Goal: Task Accomplishment & Management: Manage account settings

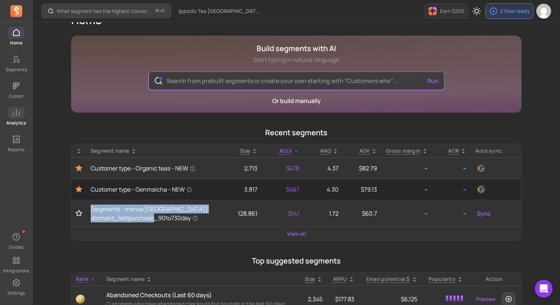
click at [16, 111] on icon at bounding box center [16, 112] width 9 height 9
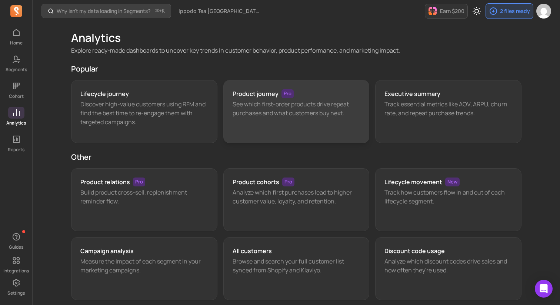
click at [251, 126] on div "Product journey Pro See which first-order products drive repeat purchases and w…" at bounding box center [296, 111] width 146 height 63
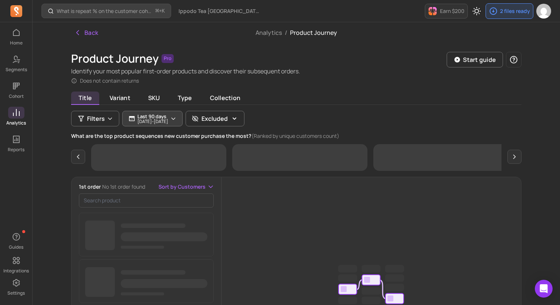
click at [163, 120] on p "[DATE] - [DATE]" at bounding box center [152, 121] width 31 height 4
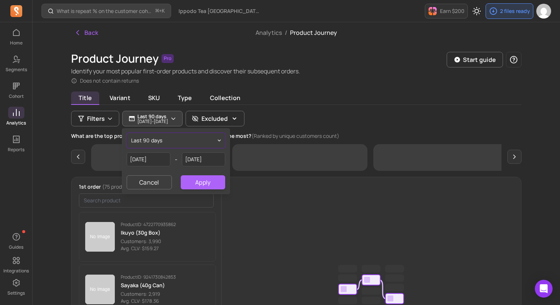
click at [158, 144] on button "last 90 days" at bounding box center [176, 140] width 98 height 15
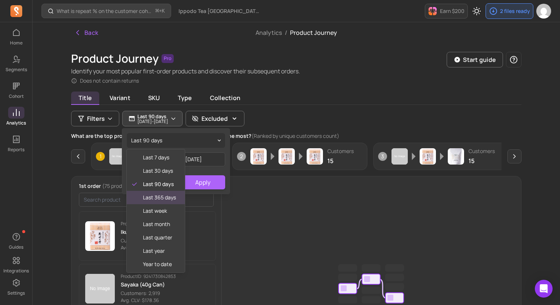
click at [157, 202] on div "last 365 days" at bounding box center [156, 197] width 58 height 13
type input "[DATE]"
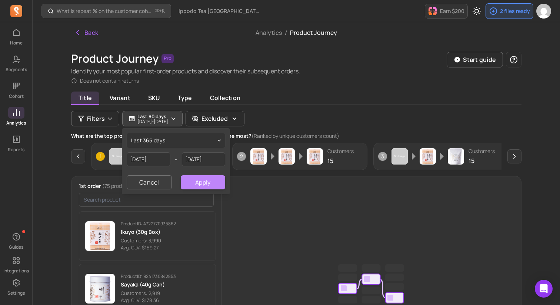
click at [191, 181] on button "Apply" at bounding box center [203, 182] width 44 height 14
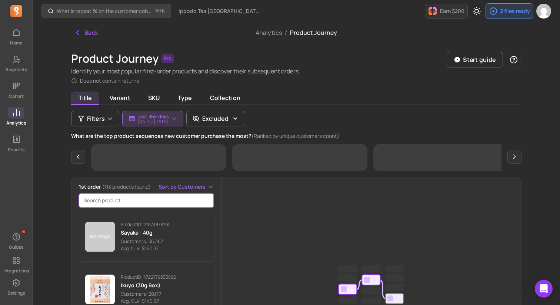
drag, startPoint x: 180, startPoint y: 202, endPoint x: 0, endPoint y: 304, distance: 206.6
click at [0, 304] on div "Home Segments Cohort Analytics Reports Guides Integrations Settings What is rep…" at bounding box center [280, 240] width 560 height 481
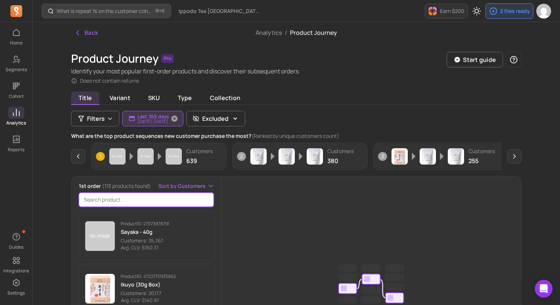
click at [160, 115] on p "Last 365 days" at bounding box center [152, 116] width 31 height 6
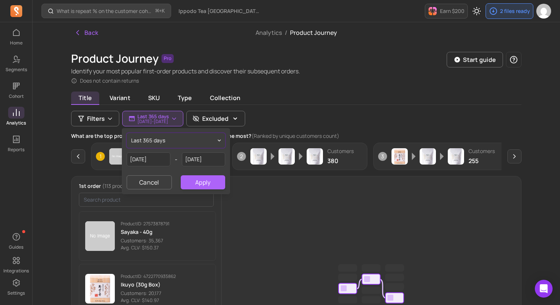
click at [164, 141] on span "last 365 days" at bounding box center [148, 140] width 34 height 7
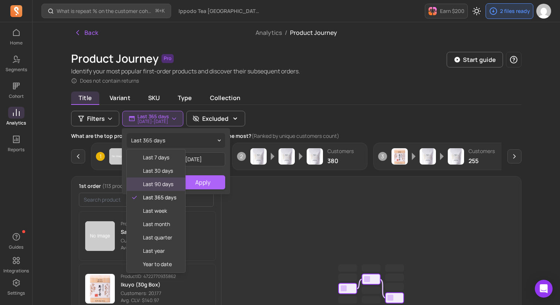
click at [157, 181] on span "last 90 days" at bounding box center [159, 183] width 33 height 7
type input "[DATE]"
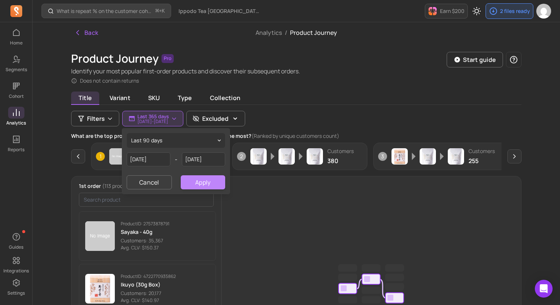
click at [203, 181] on button "Apply" at bounding box center [203, 182] width 44 height 14
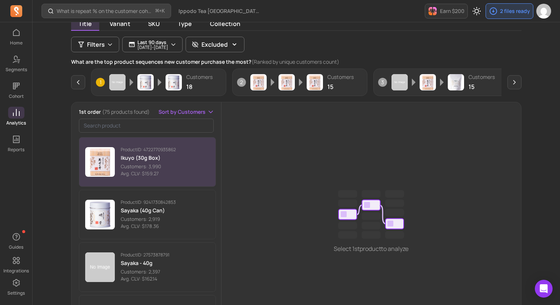
scroll to position [73, 0]
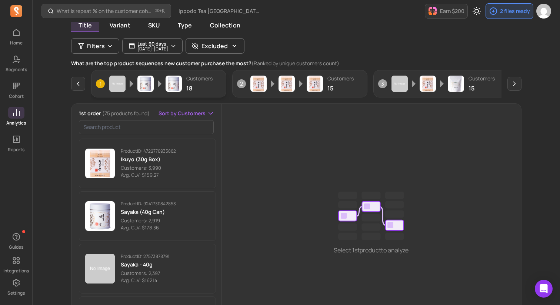
click at [204, 92] on p "18" at bounding box center [199, 88] width 26 height 9
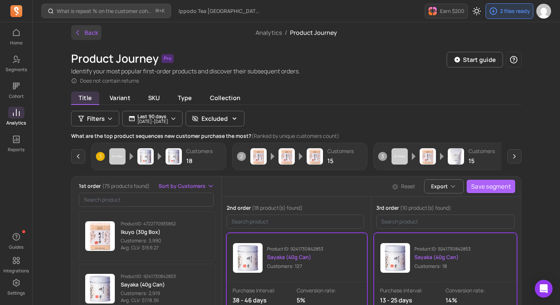
click at [95, 33] on button "Back" at bounding box center [86, 32] width 30 height 15
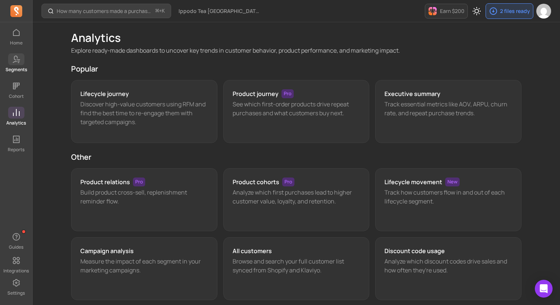
click at [19, 67] on p "Segments" at bounding box center [16, 70] width 21 height 6
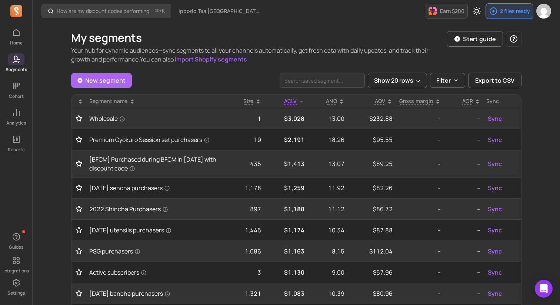
click at [81, 100] on icon at bounding box center [80, 99] width 3 height 1
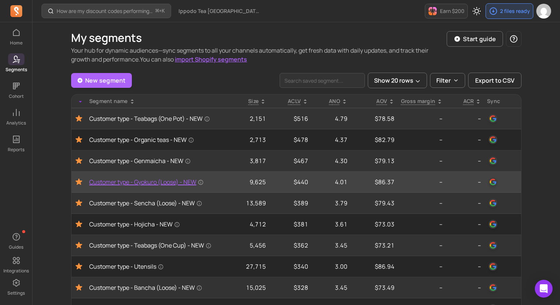
click at [137, 180] on span "Customer type - Gyokuro (Loose) - NEW" at bounding box center [146, 181] width 114 height 9
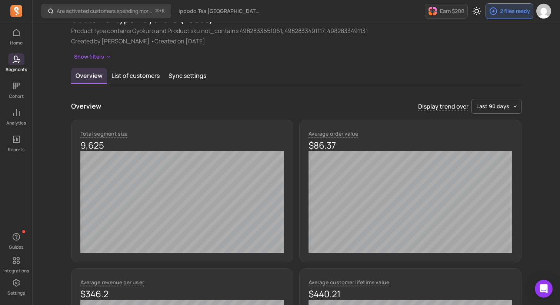
scroll to position [40, 0]
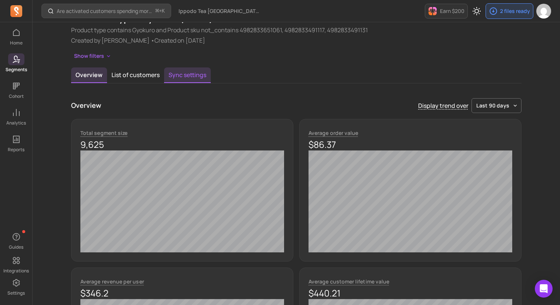
click at [188, 72] on button "Sync settings" at bounding box center [187, 75] width 47 height 16
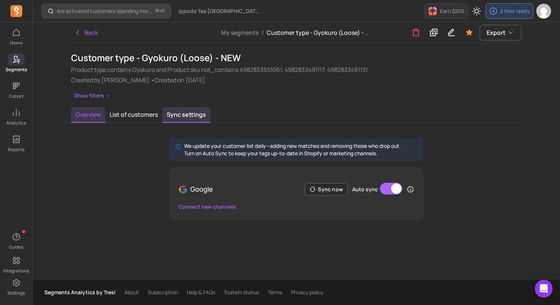
click at [96, 113] on button "Overview" at bounding box center [88, 115] width 34 height 16
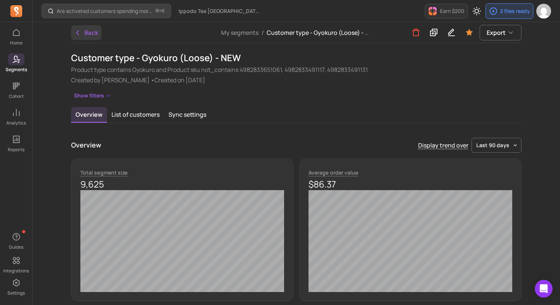
click at [86, 33] on button "Back" at bounding box center [86, 32] width 30 height 15
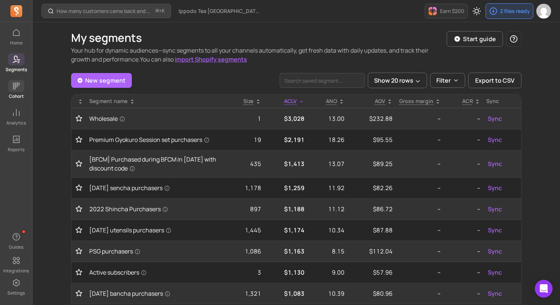
click at [18, 90] on span at bounding box center [16, 86] width 16 height 12
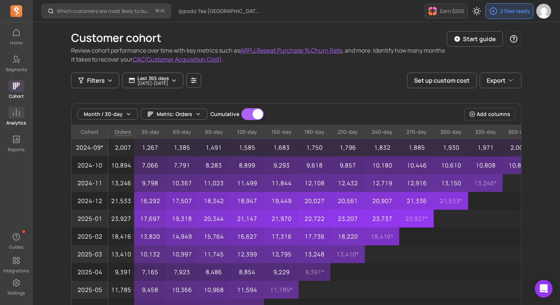
click at [17, 111] on icon at bounding box center [16, 112] width 9 height 9
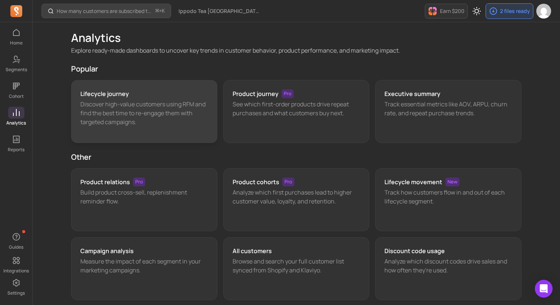
click at [134, 116] on p "Discover high-value customers using RFM and find the best time to re-engage the…" at bounding box center [144, 113] width 128 height 27
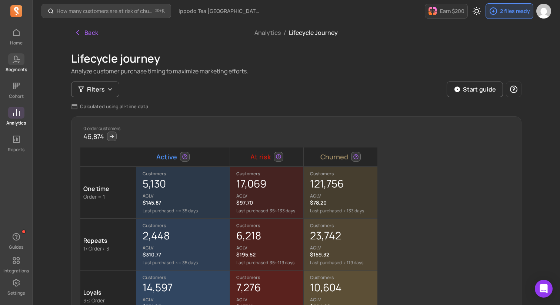
click at [15, 67] on p "Segments" at bounding box center [16, 70] width 21 height 6
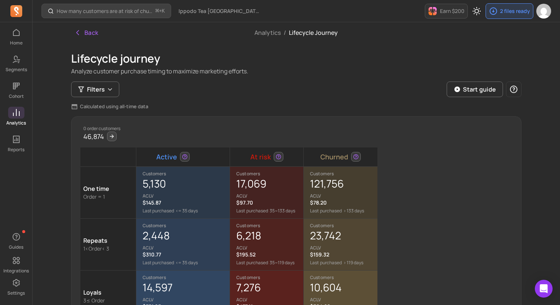
scroll to position [101, 0]
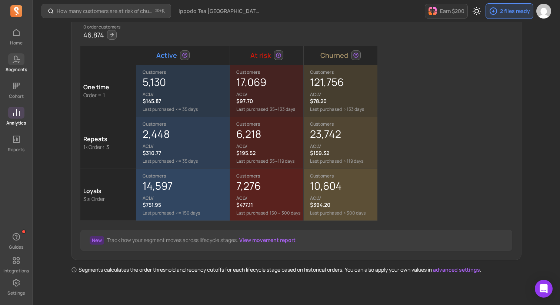
click at [16, 64] on span at bounding box center [16, 59] width 16 height 12
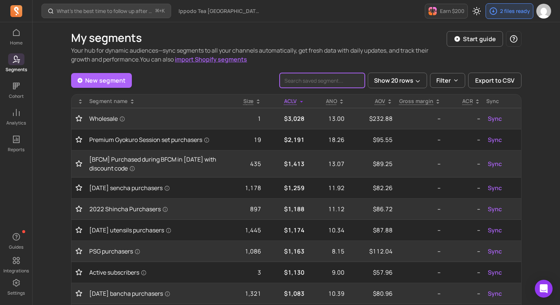
click at [303, 81] on input "search" at bounding box center [322, 80] width 85 height 15
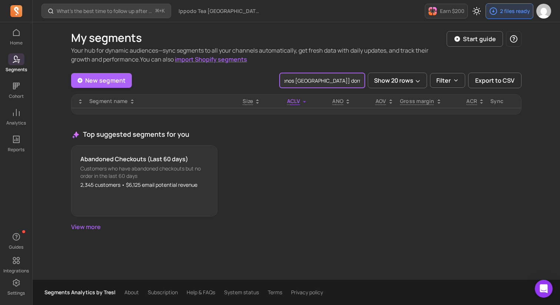
scroll to position [0, 80]
type input "[segments - menos [GEOGRAPHIC_DATA]] dormant_lastpurchase"
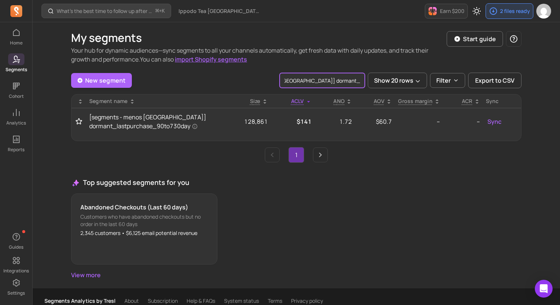
scroll to position [0, 48]
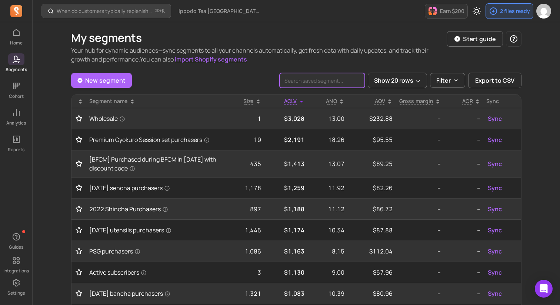
click at [306, 82] on input "search" at bounding box center [322, 80] width 85 height 15
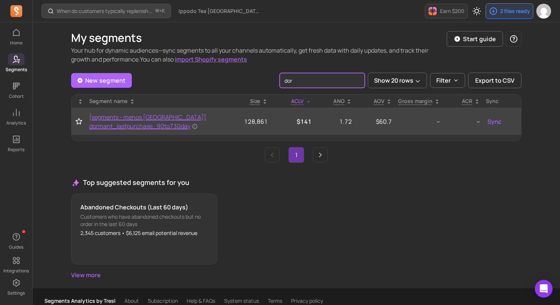
type input "dor"
click at [163, 120] on span "[segments - menos [GEOGRAPHIC_DATA]] dormant_lastpurchase_90to730day" at bounding box center [153, 122] width 129 height 18
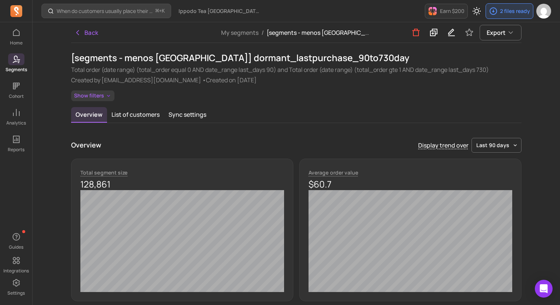
click at [106, 95] on icon "button" at bounding box center [109, 96] width 6 height 6
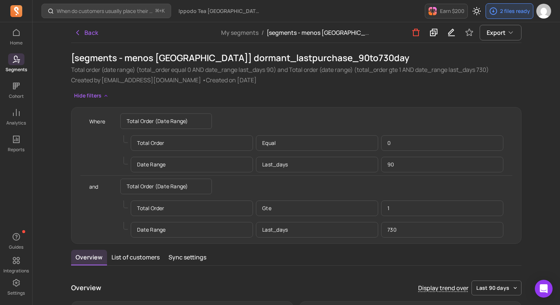
click at [300, 166] on p "last_days" at bounding box center [317, 165] width 122 height 16
click at [141, 253] on button "List of customers" at bounding box center [135, 258] width 57 height 16
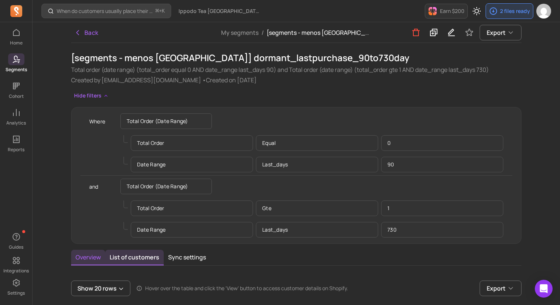
click at [99, 255] on button "Overview" at bounding box center [88, 258] width 34 height 16
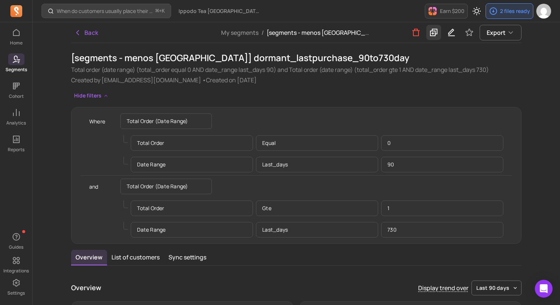
click at [437, 34] on icon at bounding box center [433, 32] width 9 height 9
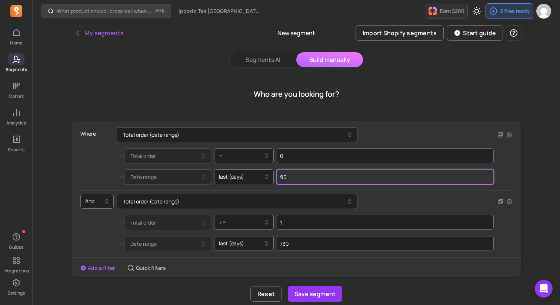
click at [305, 177] on input "90" at bounding box center [385, 176] width 217 height 15
type input "9"
type input "0"
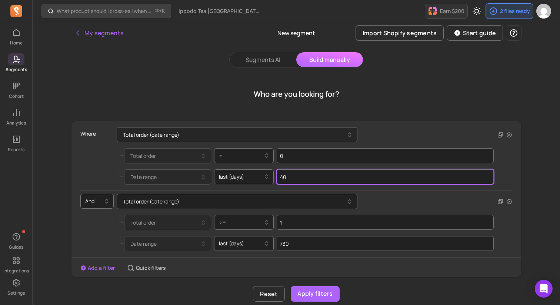
scroll to position [65, 0]
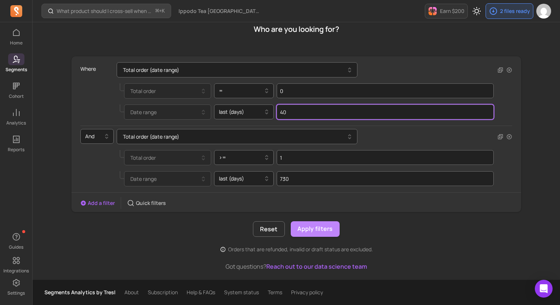
type input "40"
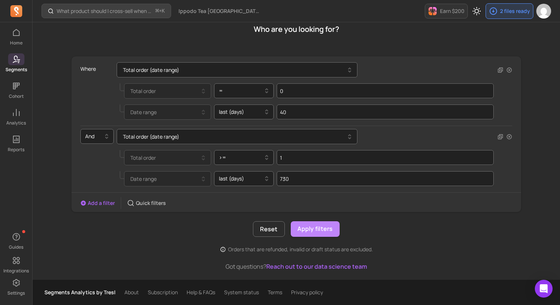
click at [311, 234] on button "Apply filters" at bounding box center [315, 229] width 49 height 16
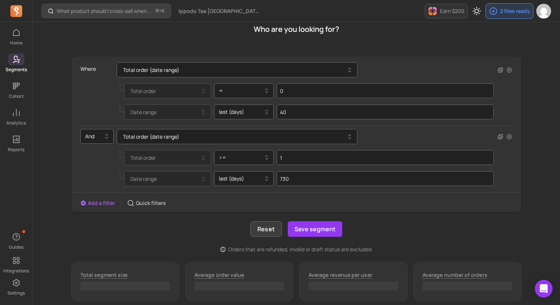
scroll to position [198, 0]
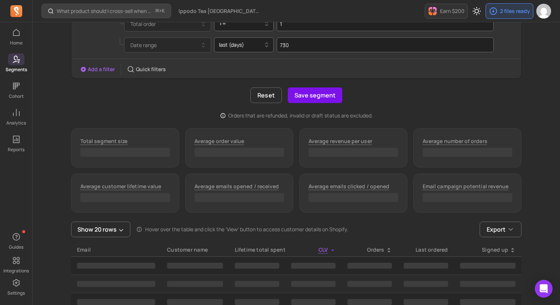
click at [310, 94] on button "Save segment" at bounding box center [315, 95] width 54 height 16
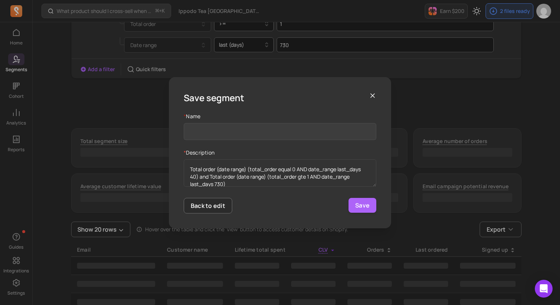
click at [253, 134] on input "Name" at bounding box center [280, 131] width 193 height 17
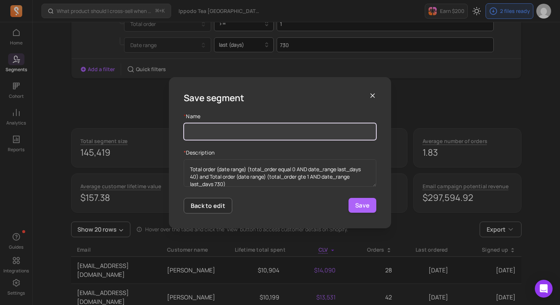
paste input "[segments - menos [GEOGRAPHIC_DATA]] dormant_lastpurchase_40to730day"
type input "[segments - menos [GEOGRAPHIC_DATA]] dormant_lastpurchase_40to730day"
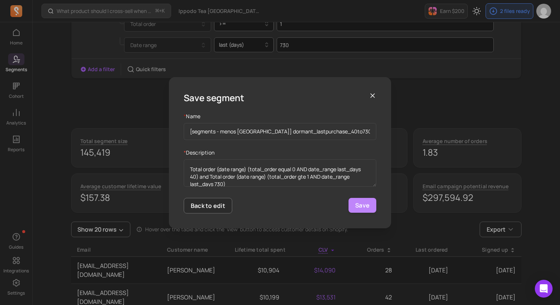
click at [362, 204] on button "Save" at bounding box center [362, 205] width 28 height 15
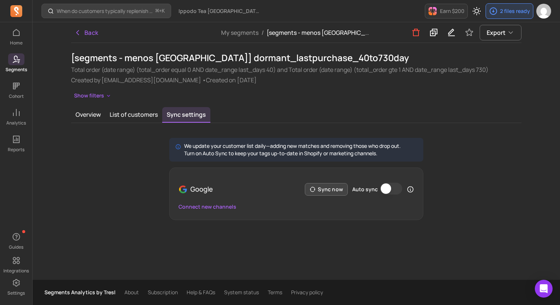
click at [332, 189] on button "Sync now" at bounding box center [326, 189] width 43 height 13
click at [388, 186] on button "Auto sync" at bounding box center [391, 189] width 22 height 12
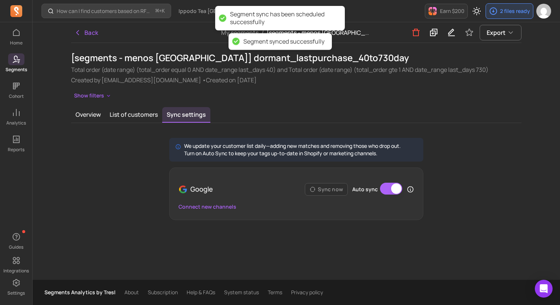
click at [126, 138] on div "We update your customer list daily—adding new matches and removing those who dr…" at bounding box center [296, 179] width 450 height 82
click at [87, 36] on button "Back" at bounding box center [86, 32] width 30 height 15
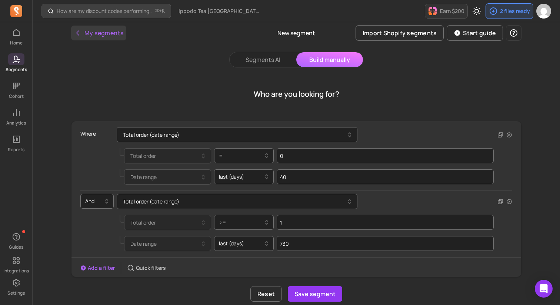
click at [102, 37] on button "My segments" at bounding box center [98, 33] width 55 height 15
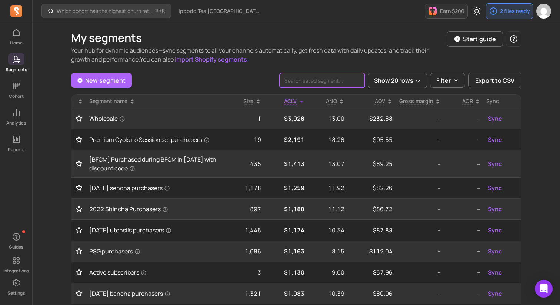
click at [321, 76] on input "search" at bounding box center [322, 80] width 85 height 15
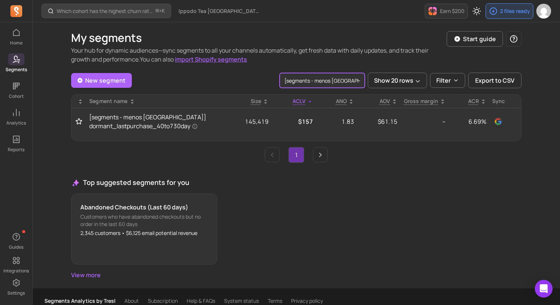
scroll to position [0, 80]
click at [340, 80] on input "[segments - menos [GEOGRAPHIC_DATA]] dormant_lastpurchase_40to730day" at bounding box center [322, 80] width 85 height 15
type input "[segments - menos [GEOGRAPHIC_DATA]] dormant_lastpurchase_90to730day"
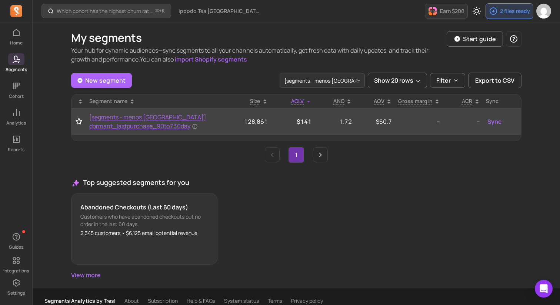
click at [164, 121] on span "[segments - menos [GEOGRAPHIC_DATA]] dormant_lastpurchase_90to730day" at bounding box center [153, 122] width 129 height 18
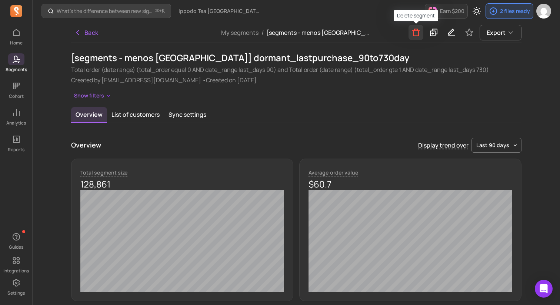
click at [417, 31] on icon "button" at bounding box center [415, 32] width 9 height 9
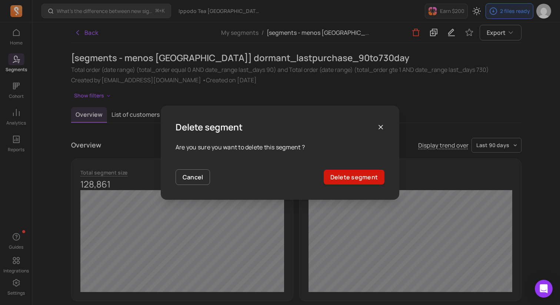
click at [352, 178] on button "Delete segment" at bounding box center [354, 177] width 61 height 15
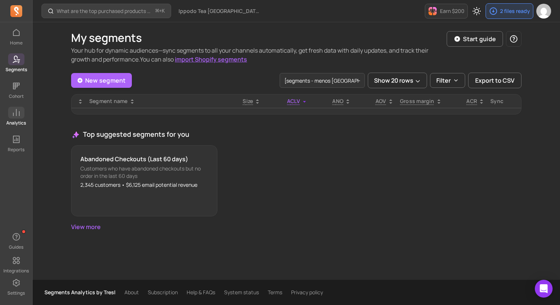
click at [14, 107] on span at bounding box center [16, 113] width 16 height 12
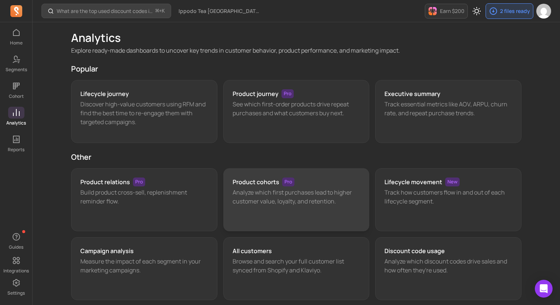
click at [275, 212] on div "Product cohorts Pro Analyze which first purchases lead to higher customer value…" at bounding box center [296, 199] width 146 height 63
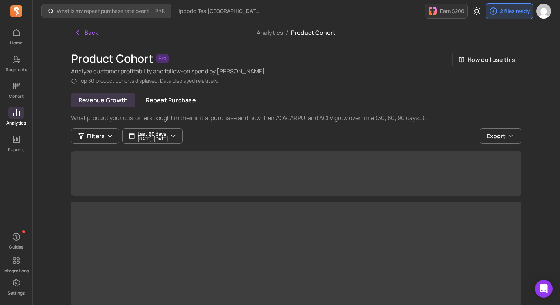
scroll to position [26, 0]
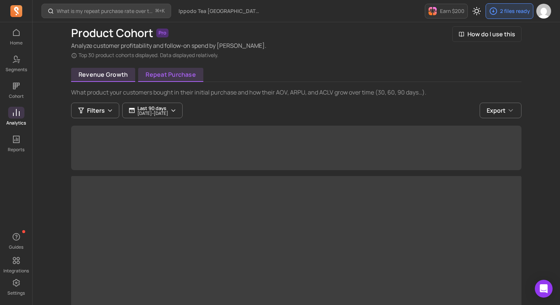
click at [184, 69] on link "Repeat purchase" at bounding box center [170, 75] width 65 height 14
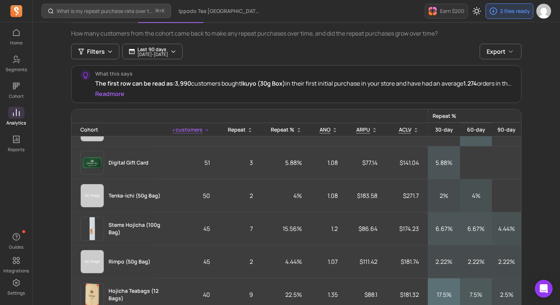
scroll to position [1229, 19]
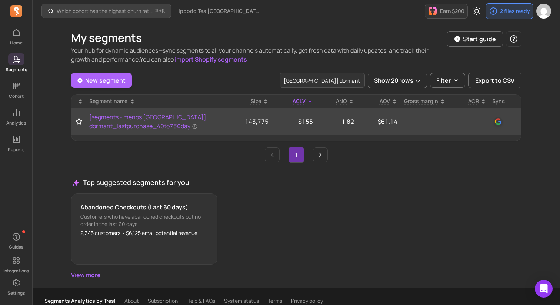
click at [173, 124] on span "[segments - menos [GEOGRAPHIC_DATA]] dormant_lastpurchase_40to730day" at bounding box center [153, 122] width 129 height 18
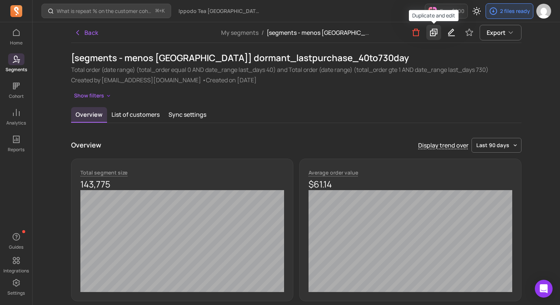
click at [438, 33] on icon at bounding box center [433, 32] width 9 height 9
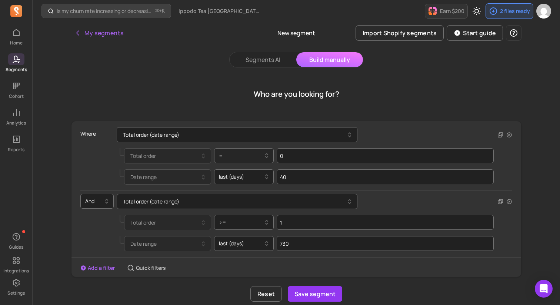
scroll to position [45, 0]
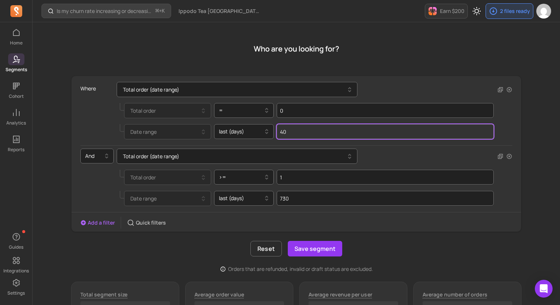
click at [298, 133] on input "40" at bounding box center [385, 131] width 217 height 15
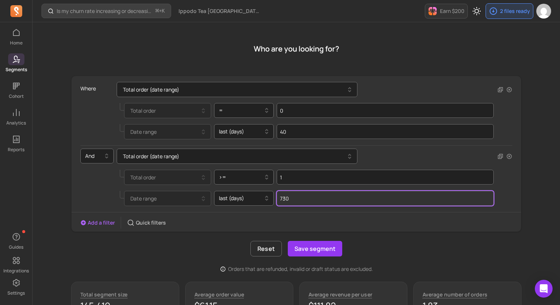
click at [294, 197] on input "730" at bounding box center [385, 198] width 217 height 15
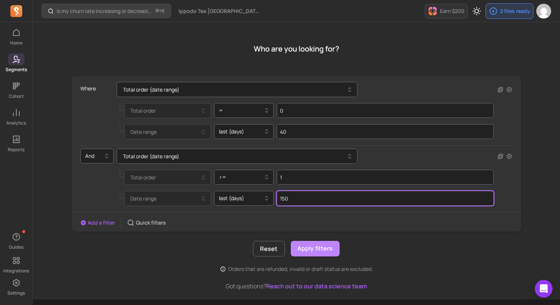
type input "150"
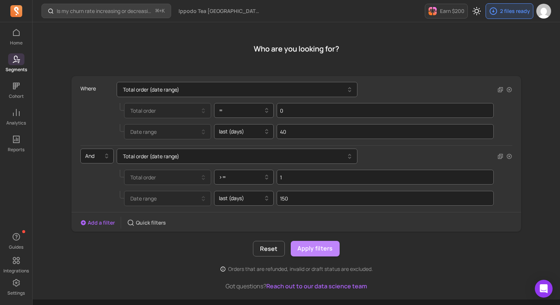
click at [312, 249] on button "Apply filters" at bounding box center [315, 249] width 49 height 16
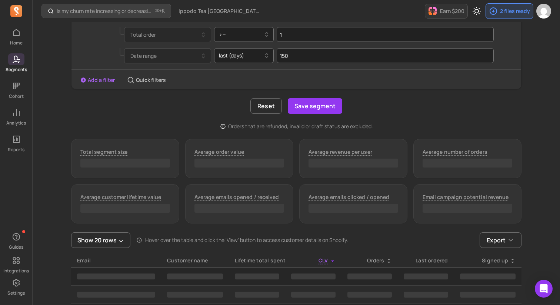
scroll to position [182, 0]
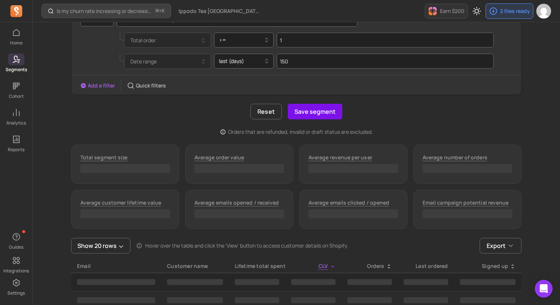
click at [314, 113] on button "Save segment" at bounding box center [315, 112] width 54 height 16
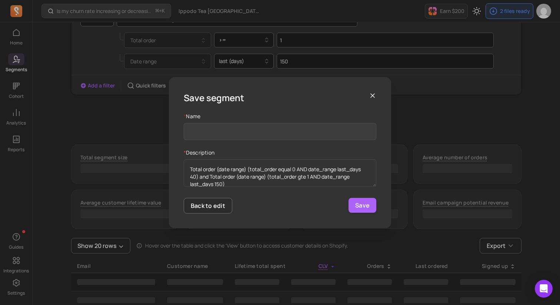
click at [244, 131] on input "Name" at bounding box center [280, 131] width 193 height 17
click at [337, 130] on input "[segments - menos [GEOGRAPHIC_DATA]] dormant_lastpurchase_40to730day" at bounding box center [280, 131] width 193 height 17
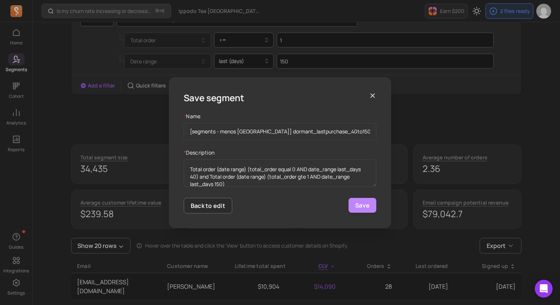
type input "[segments - menos canada] dormant_lastpurchase_40to150d"
click at [357, 201] on button "Save" at bounding box center [362, 205] width 28 height 15
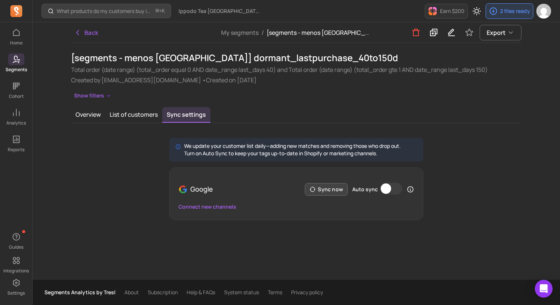
click at [328, 188] on button "Sync now" at bounding box center [326, 189] width 43 height 13
click at [385, 187] on button "Auto sync" at bounding box center [391, 189] width 22 height 12
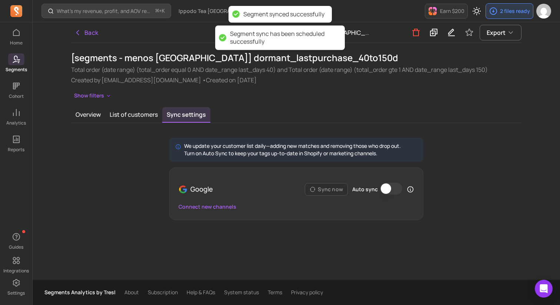
click at [102, 141] on div "We update your customer list daily—adding new matches and removing those who dr…" at bounding box center [296, 179] width 450 height 82
click at [90, 31] on button "Back" at bounding box center [86, 32] width 30 height 15
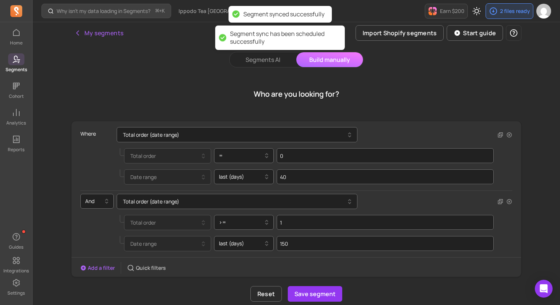
click at [22, 62] on span at bounding box center [16, 59] width 16 height 12
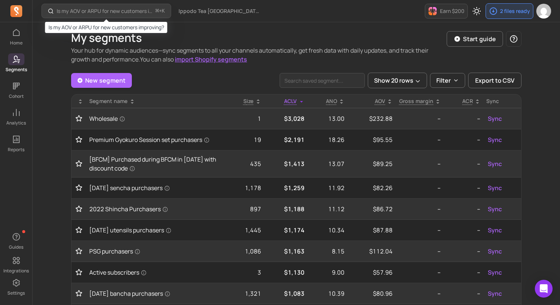
click at [105, 11] on p "Is my AOV or ARPU for new customers improving?" at bounding box center [105, 10] width 96 height 7
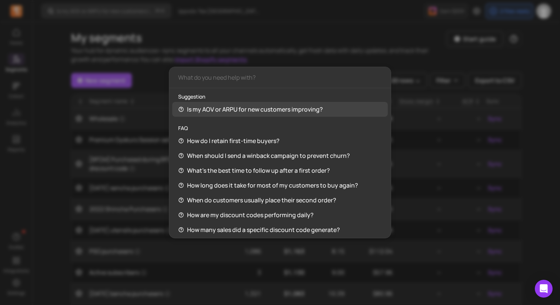
click at [211, 80] on input "Global Command Menu" at bounding box center [279, 77] width 221 height 21
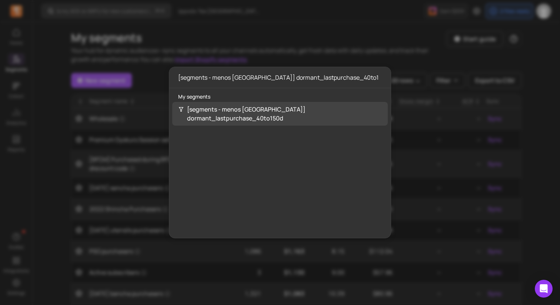
type input "[segments - menos [GEOGRAPHIC_DATA]] dormant_lastpurchase_40to"
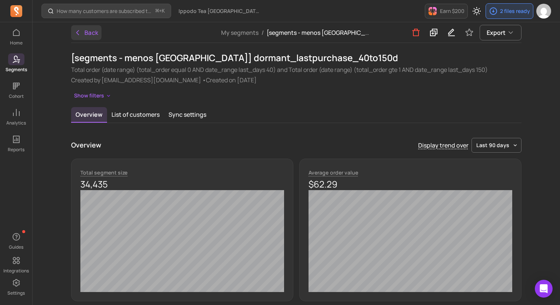
click at [87, 31] on button "Back" at bounding box center [86, 32] width 30 height 15
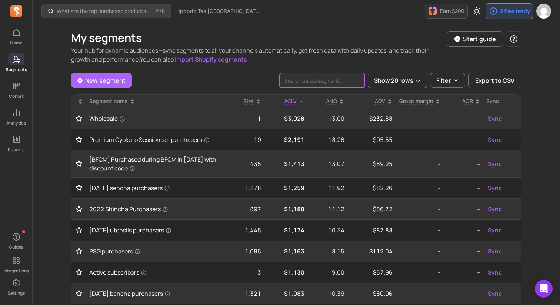
click at [318, 80] on input "search" at bounding box center [322, 80] width 85 height 15
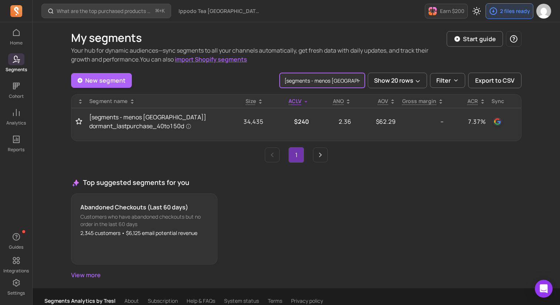
scroll to position [0, 74]
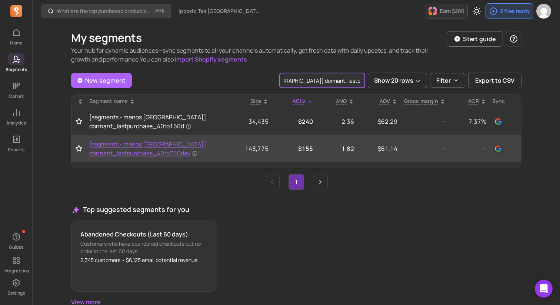
type input "[segments - menos [GEOGRAPHIC_DATA]] dormant_lastpurchase_40to"
click at [103, 150] on span "[segments - menos [GEOGRAPHIC_DATA]] dormant_lastpurchase_40to730day" at bounding box center [153, 149] width 129 height 18
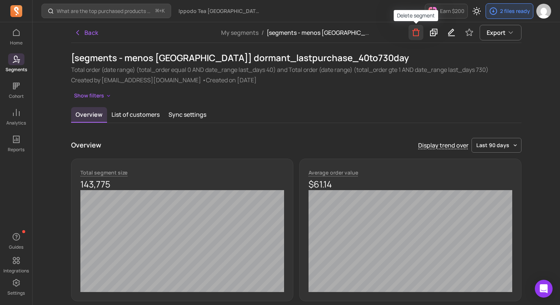
click at [419, 33] on icon "button" at bounding box center [415, 32] width 9 height 9
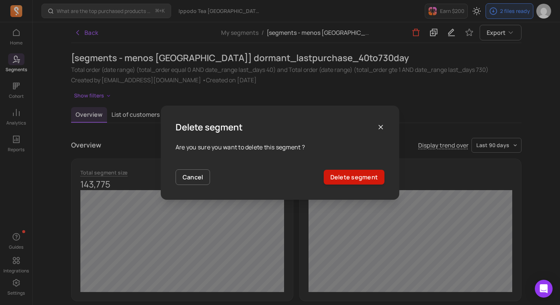
click at [339, 176] on button "Delete segment" at bounding box center [354, 177] width 61 height 15
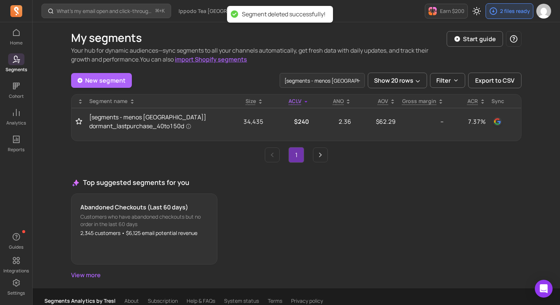
scroll to position [0, 63]
